Goal: Task Accomplishment & Management: Manage account settings

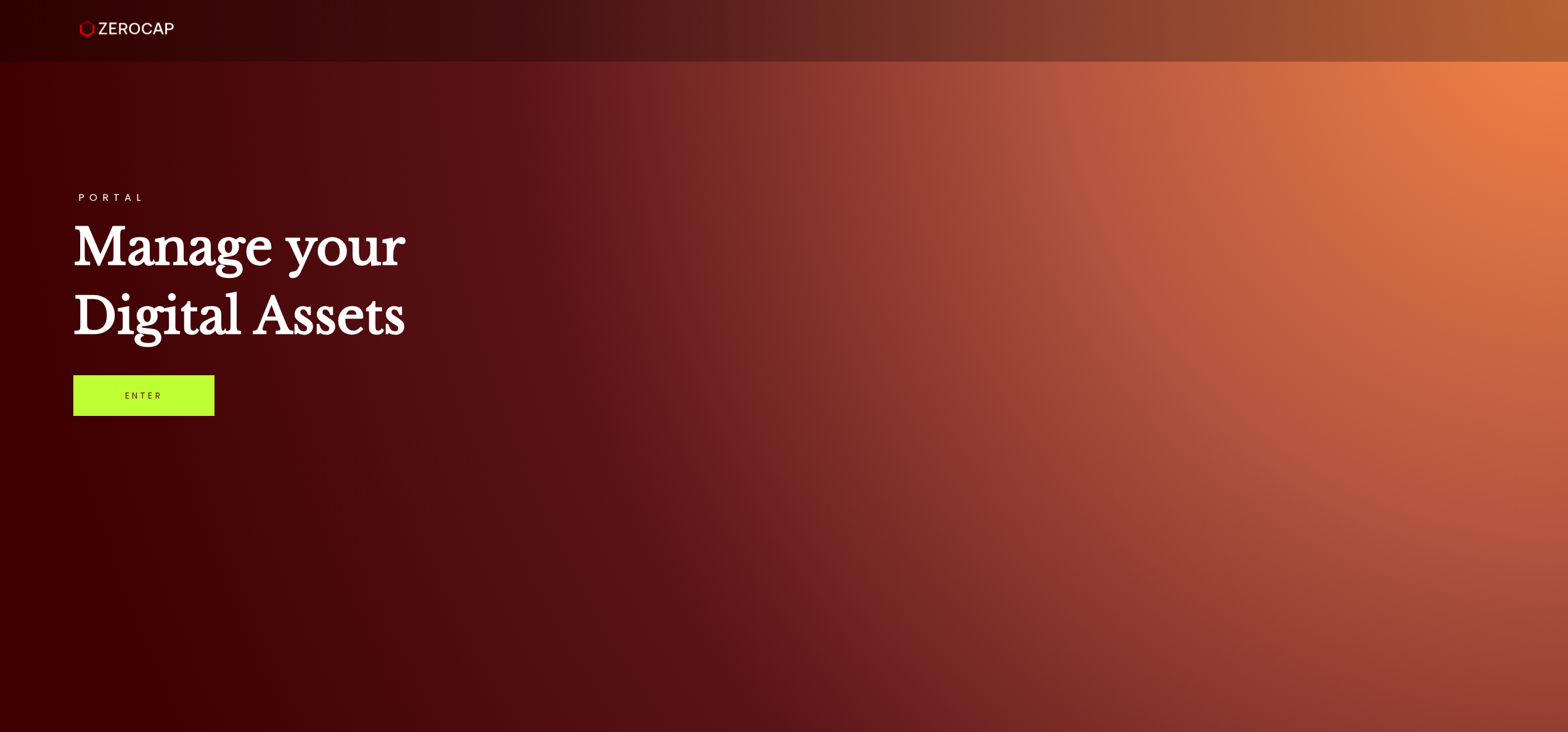
click at [133, 396] on link "Enter" at bounding box center [144, 396] width 141 height 40
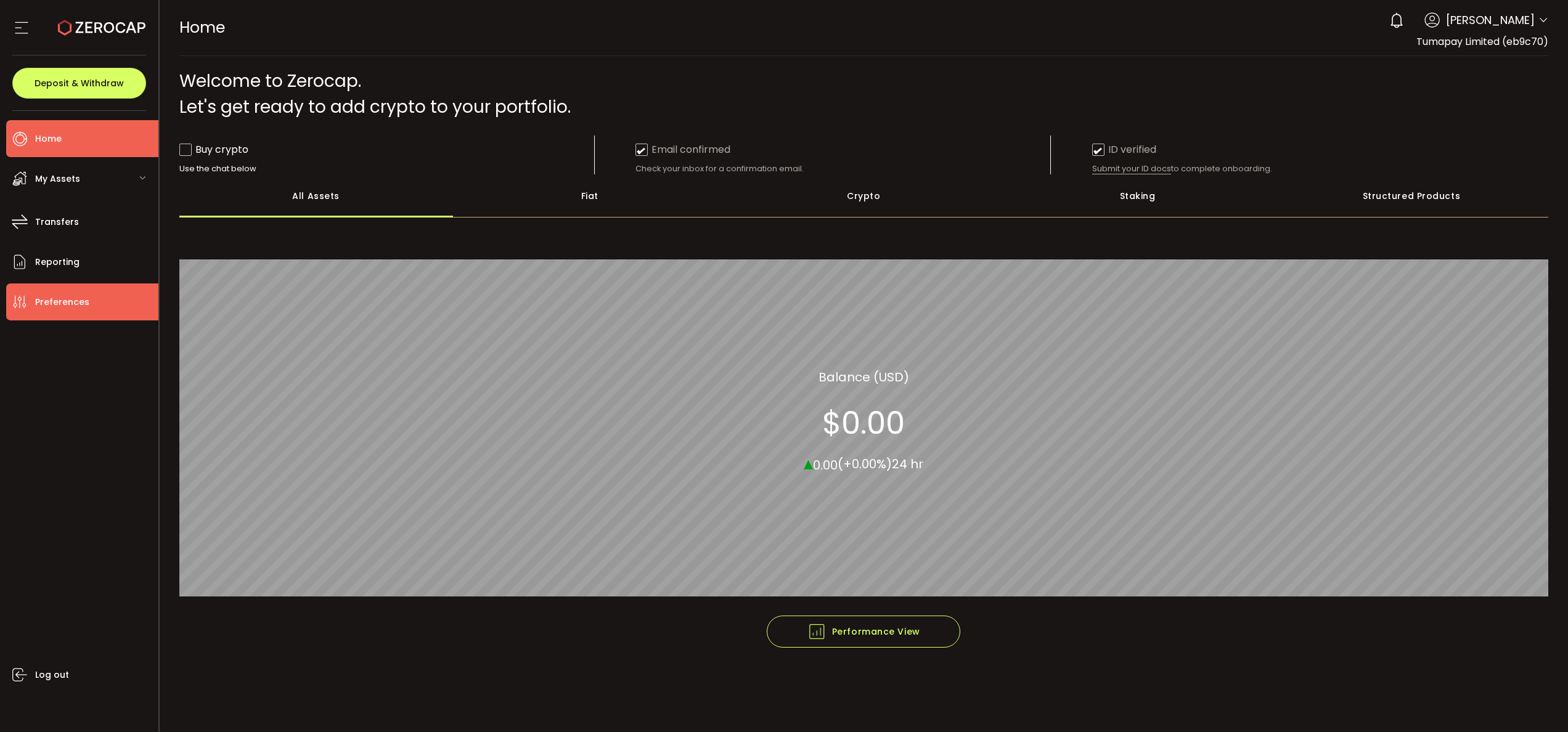
click at [79, 303] on span "Preferences" at bounding box center [62, 302] width 54 height 18
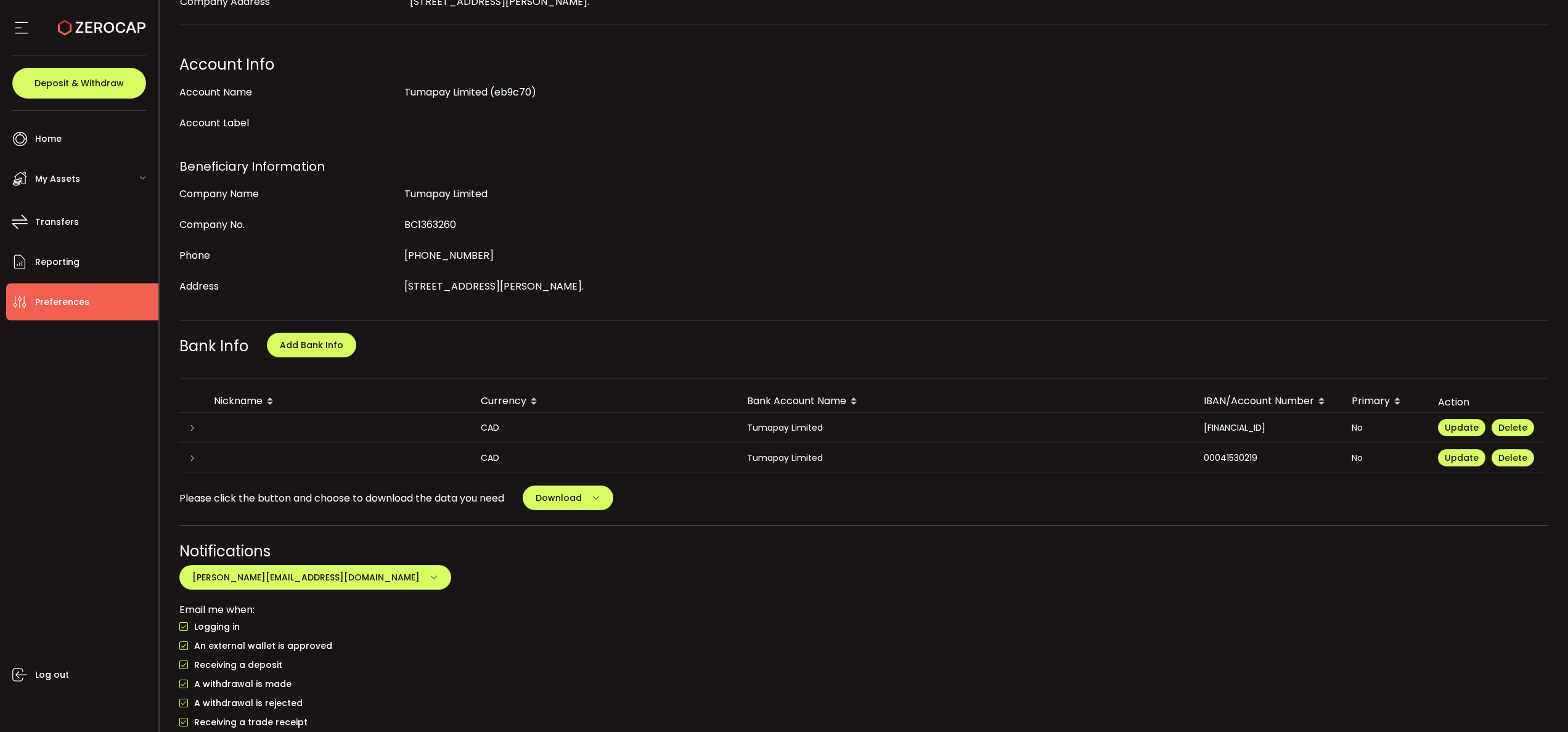
scroll to position [299, 0]
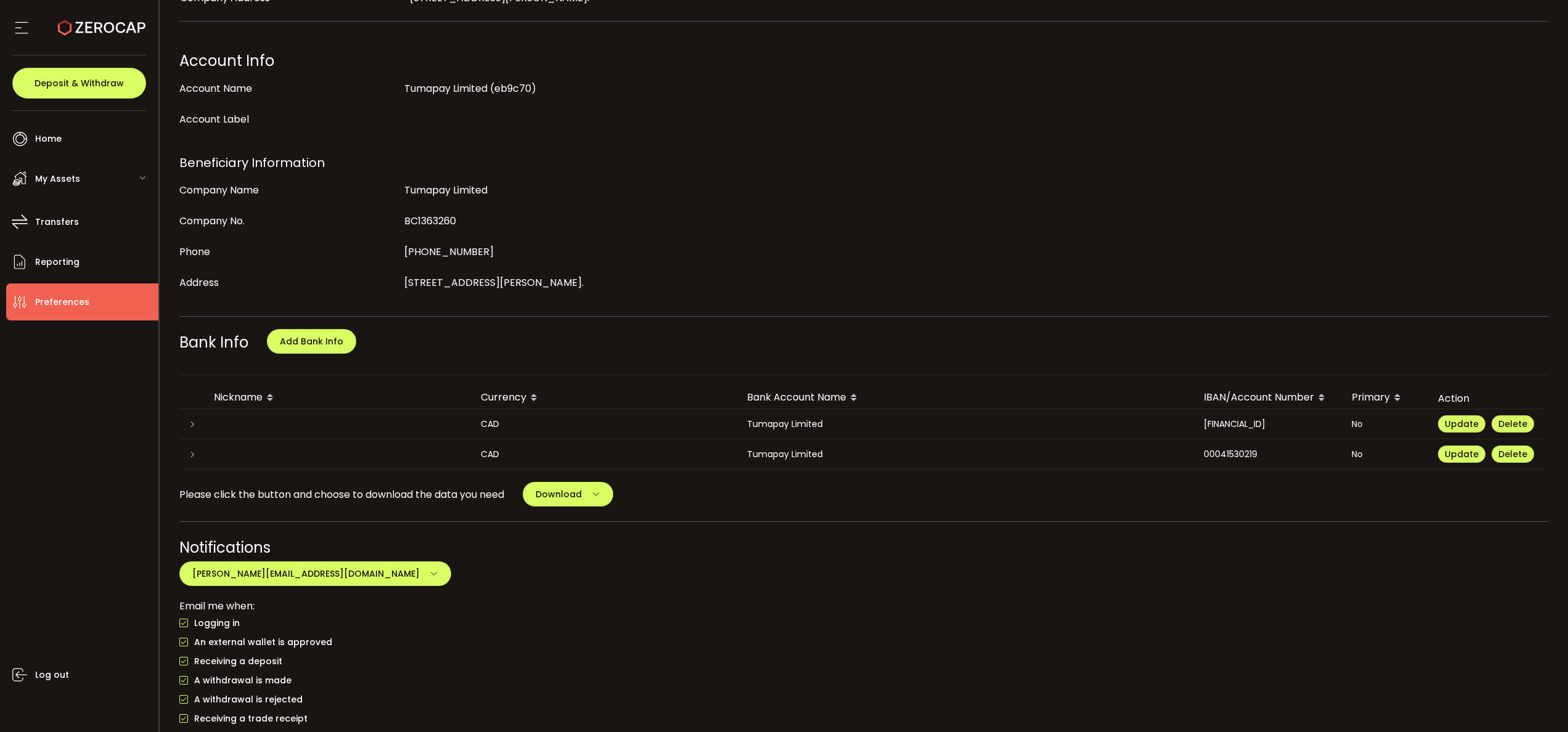
click at [237, 424] on td at bounding box center [338, 424] width 267 height 30
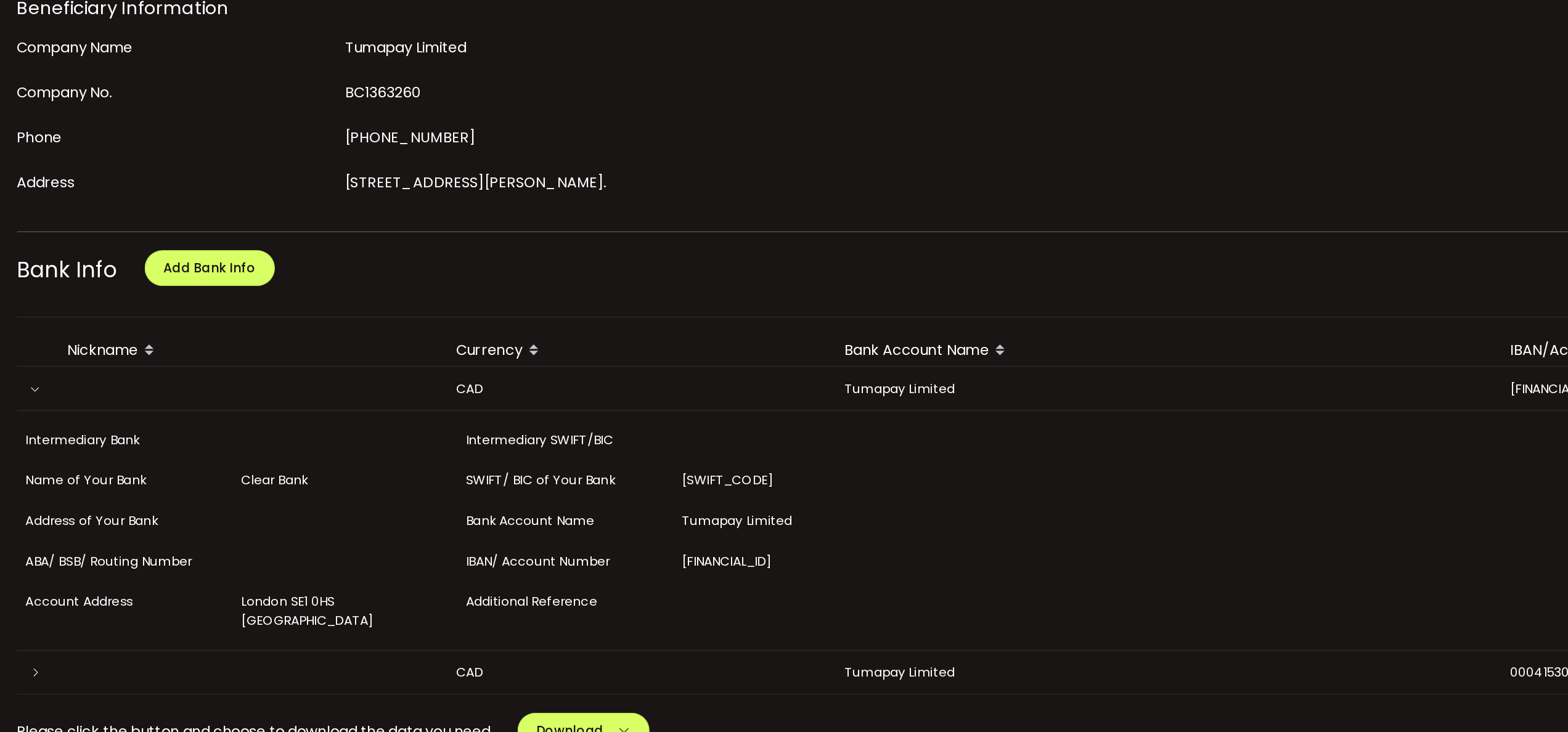
scroll to position [370, 0]
